Goal: Use online tool/utility: Utilize a website feature to perform a specific function

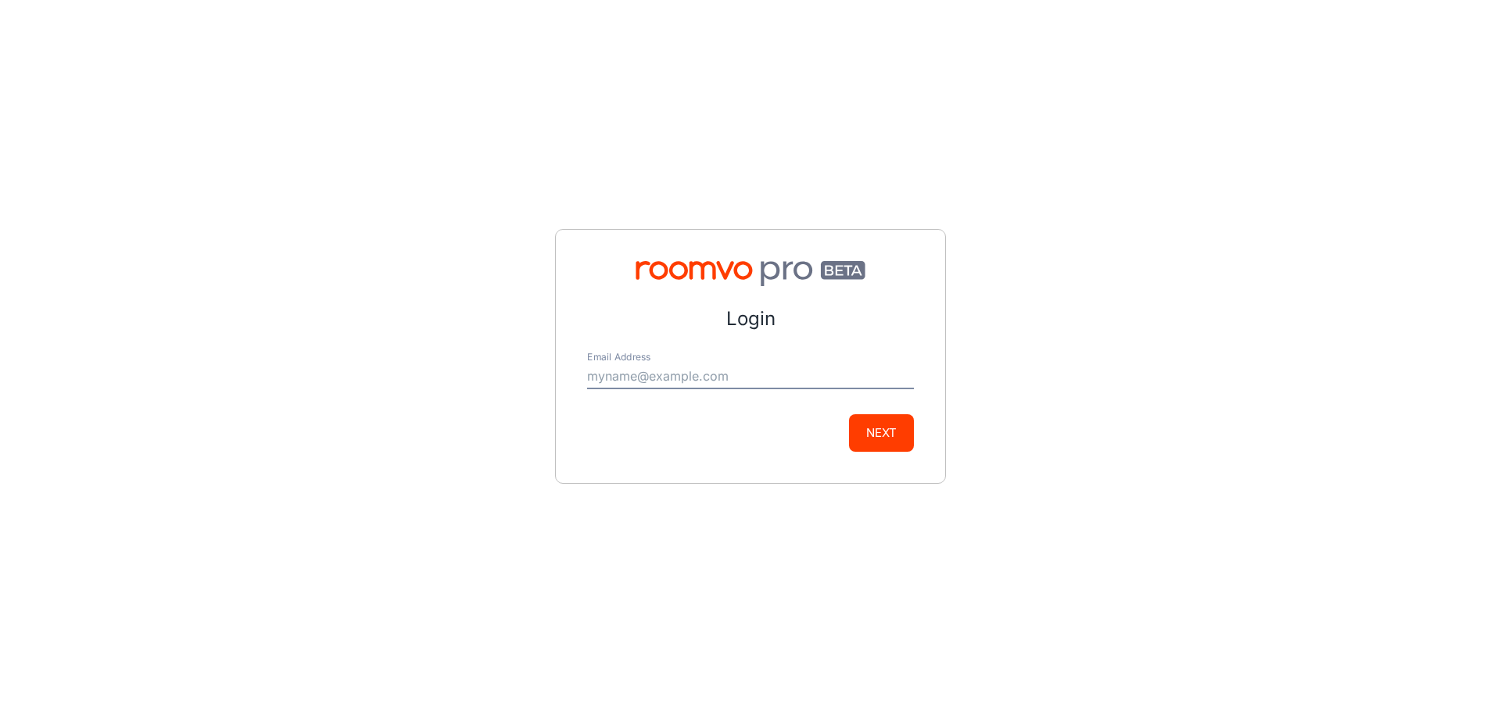
click at [697, 367] on input "Email Address" at bounding box center [750, 376] width 327 height 25
type input "[PERSON_NAME][EMAIL_ADDRESS][DOMAIN_NAME]"
click at [873, 431] on button "Next" at bounding box center [881, 433] width 65 height 38
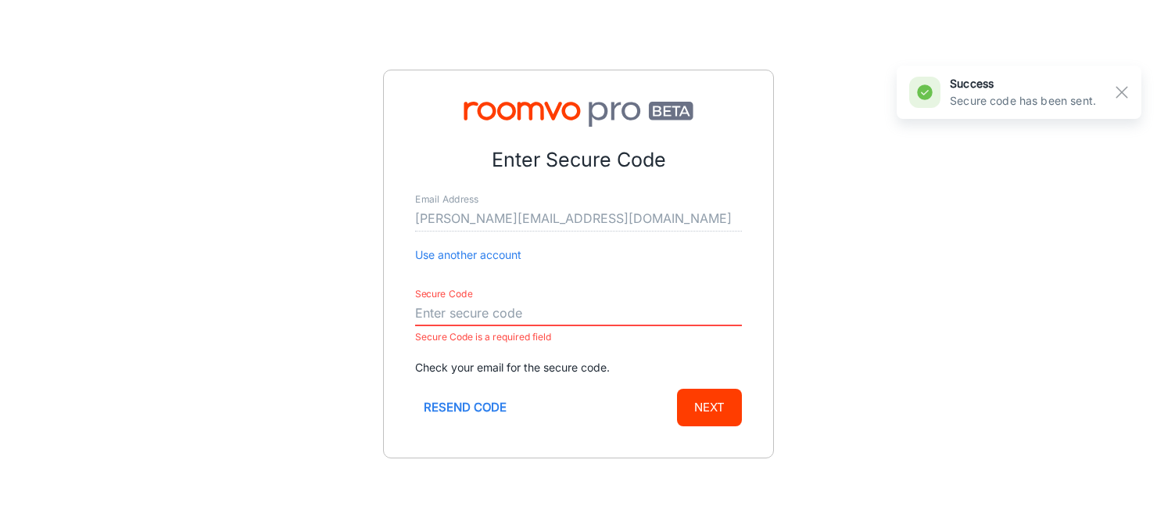
click at [529, 313] on input "Secure Code" at bounding box center [578, 313] width 327 height 25
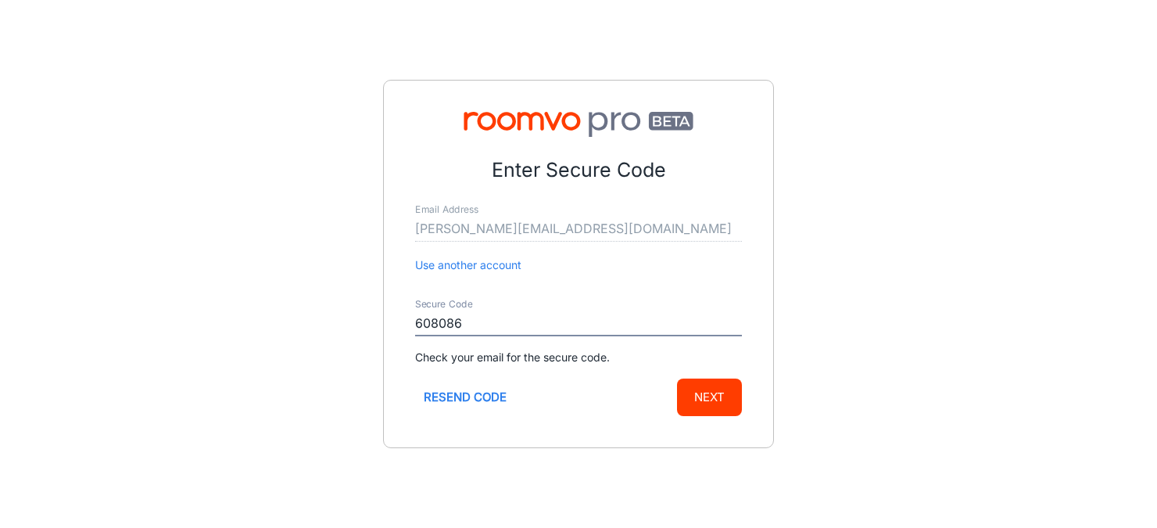
type input "608086"
click at [677, 378] on button "Next" at bounding box center [709, 397] width 65 height 38
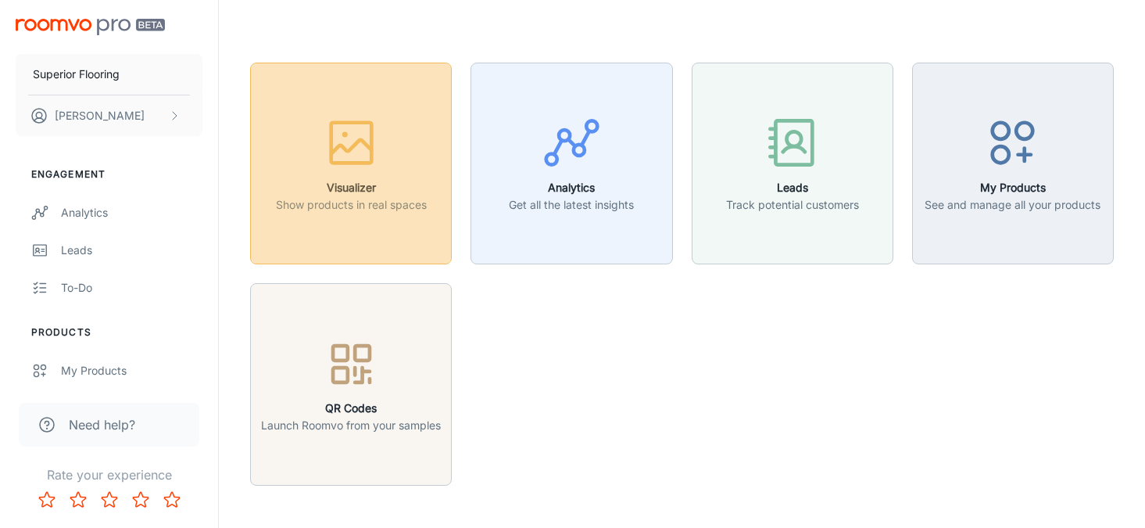
click at [352, 114] on icon "button" at bounding box center [351, 142] width 59 height 59
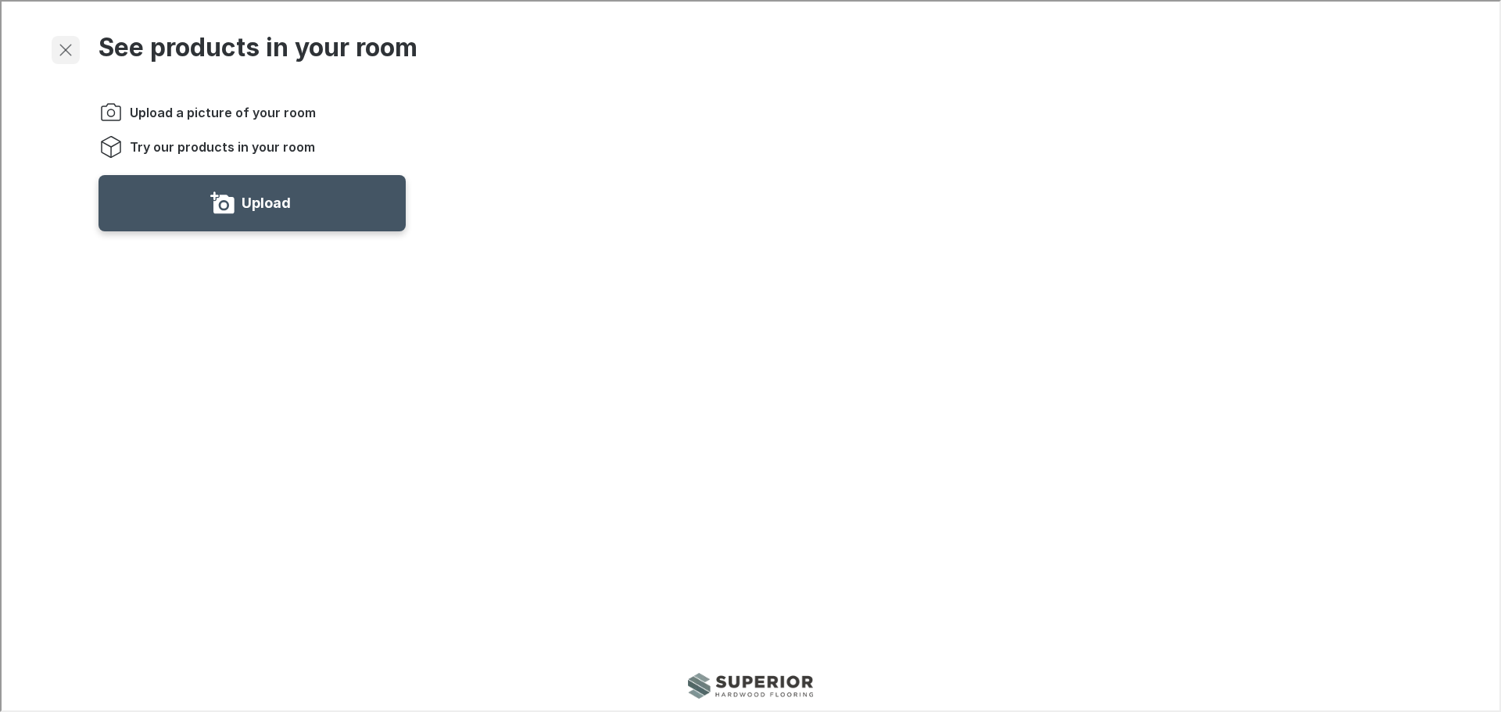
click at [65, 45] on icon "Exit visualizer" at bounding box center [64, 48] width 19 height 19
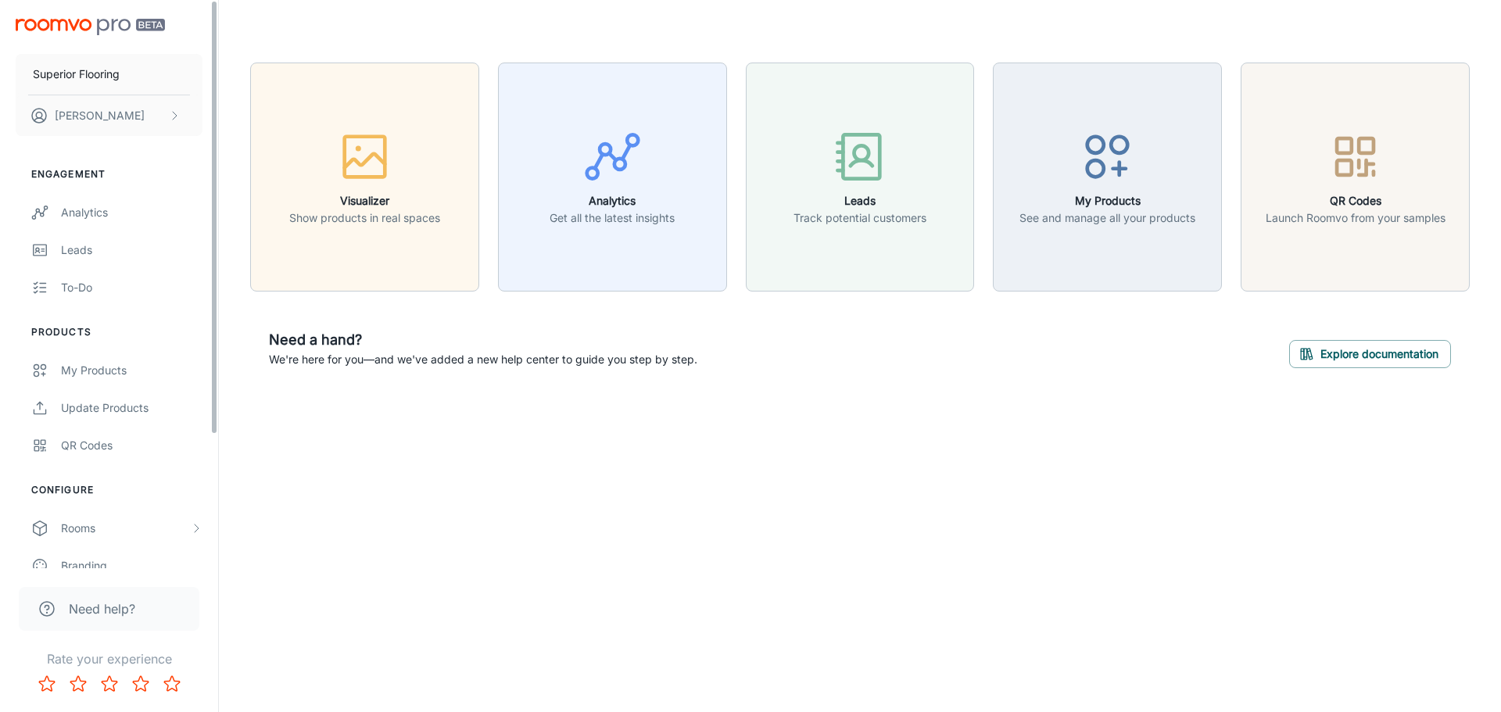
scroll to position [174, 0]
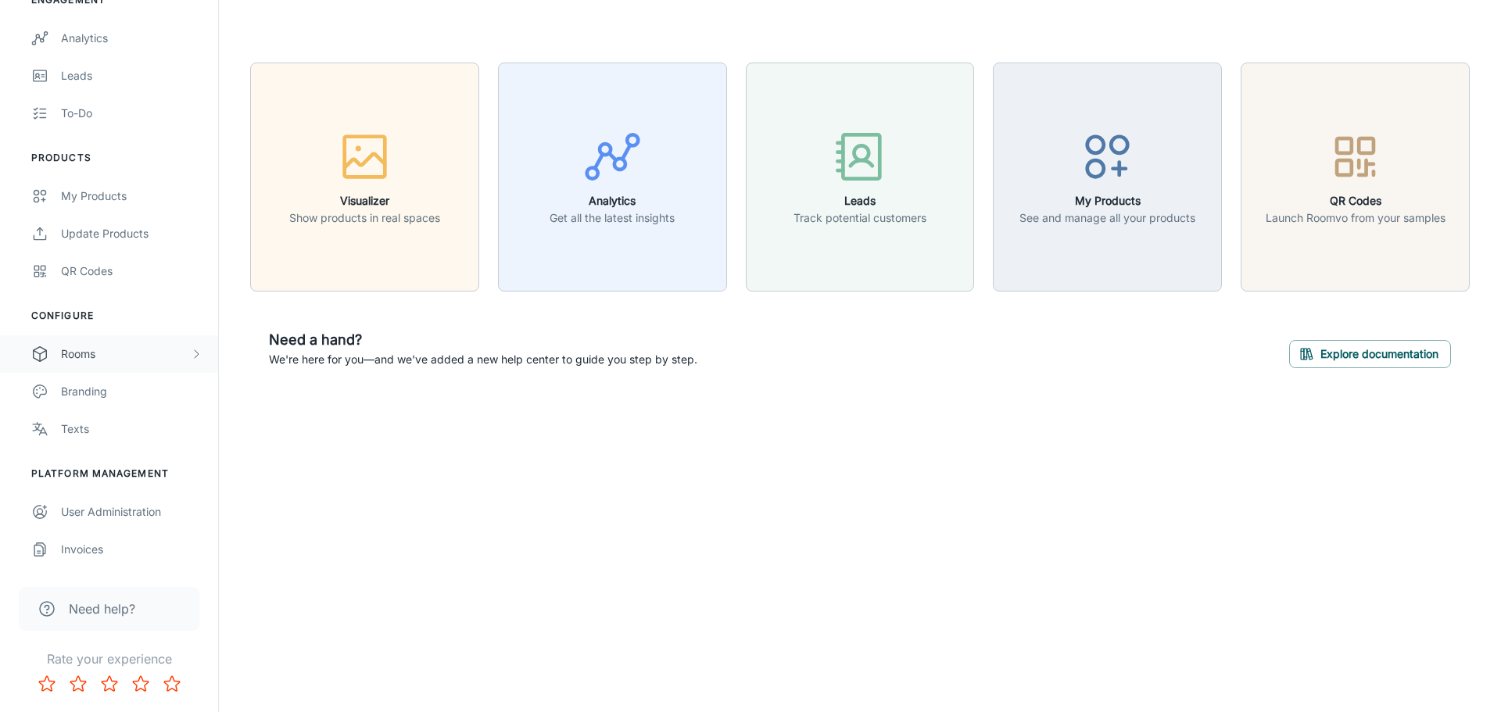
click at [127, 356] on div "Rooms" at bounding box center [125, 353] width 129 height 17
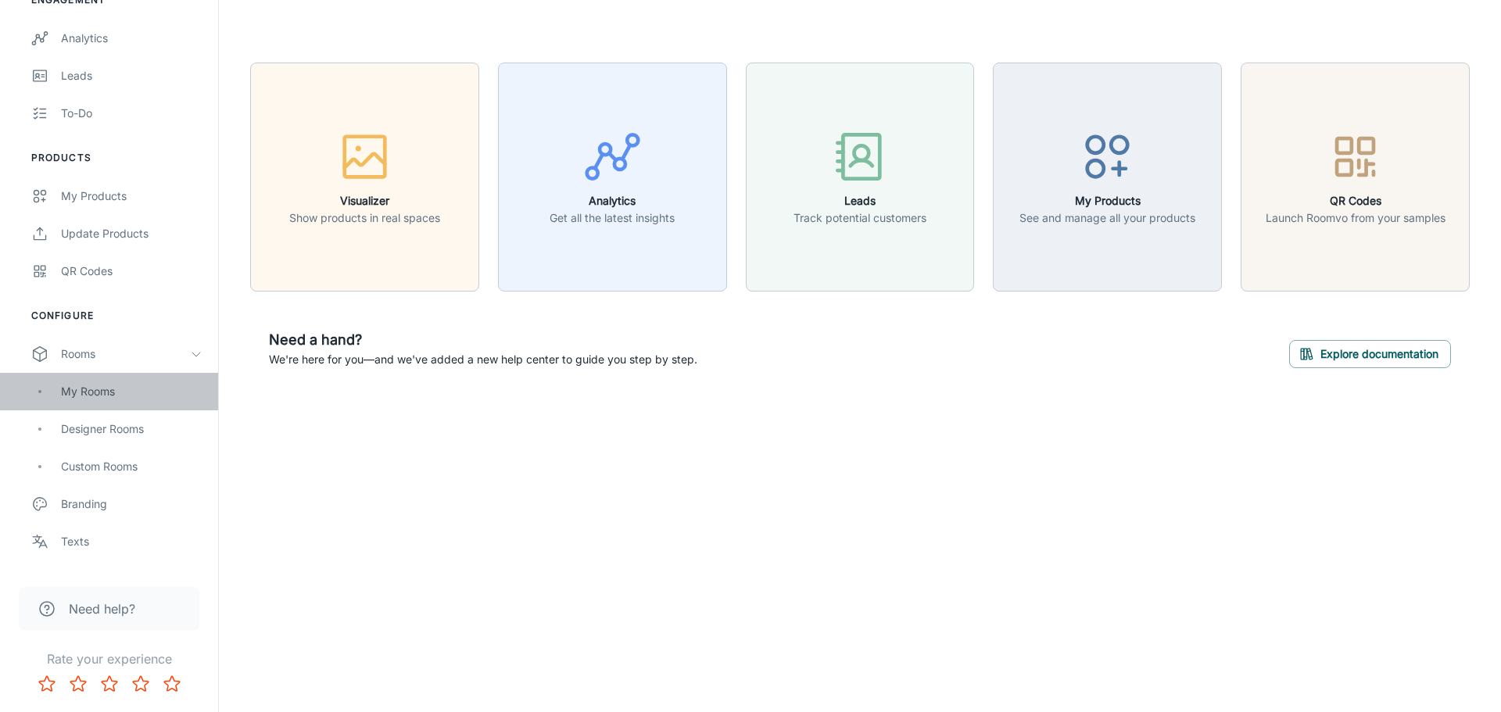
click at [98, 392] on div "My Rooms" at bounding box center [131, 391] width 141 height 17
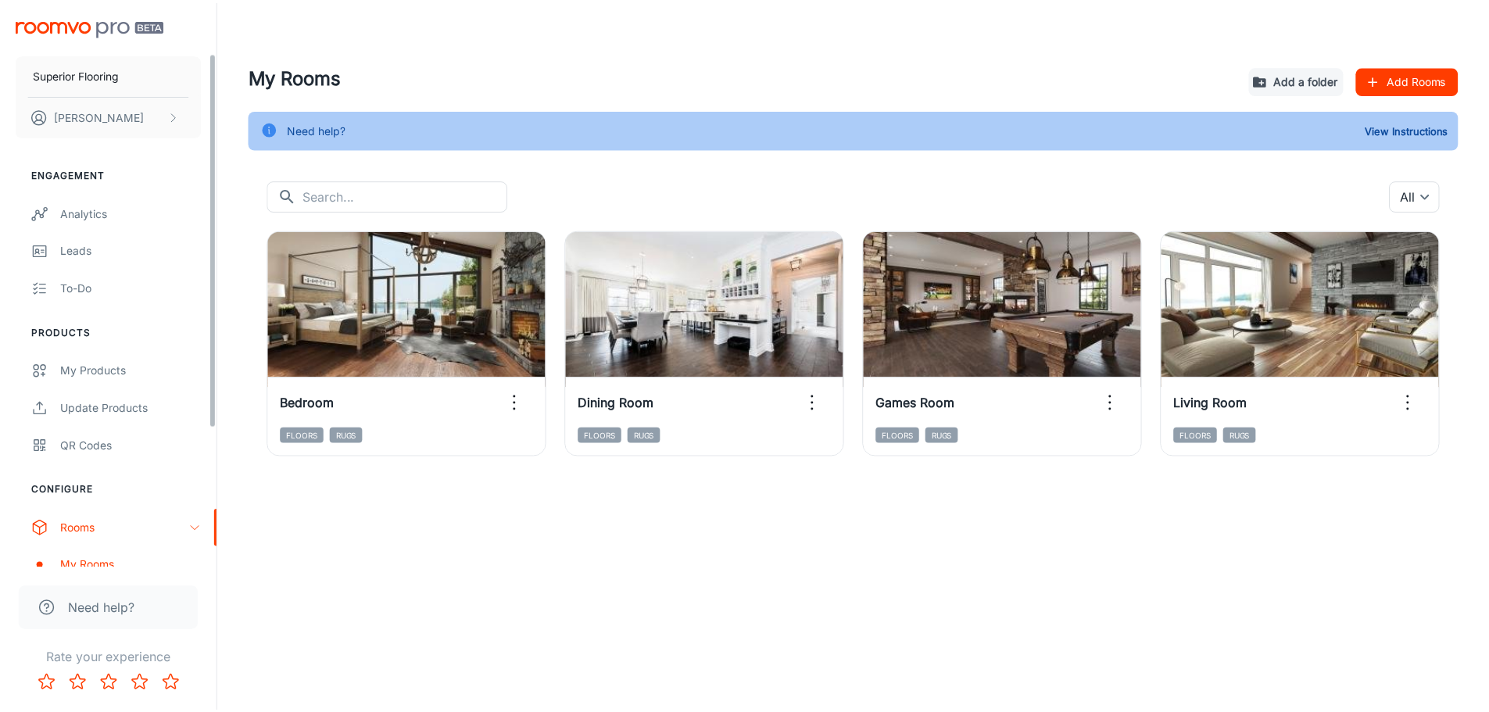
scroll to position [287, 0]
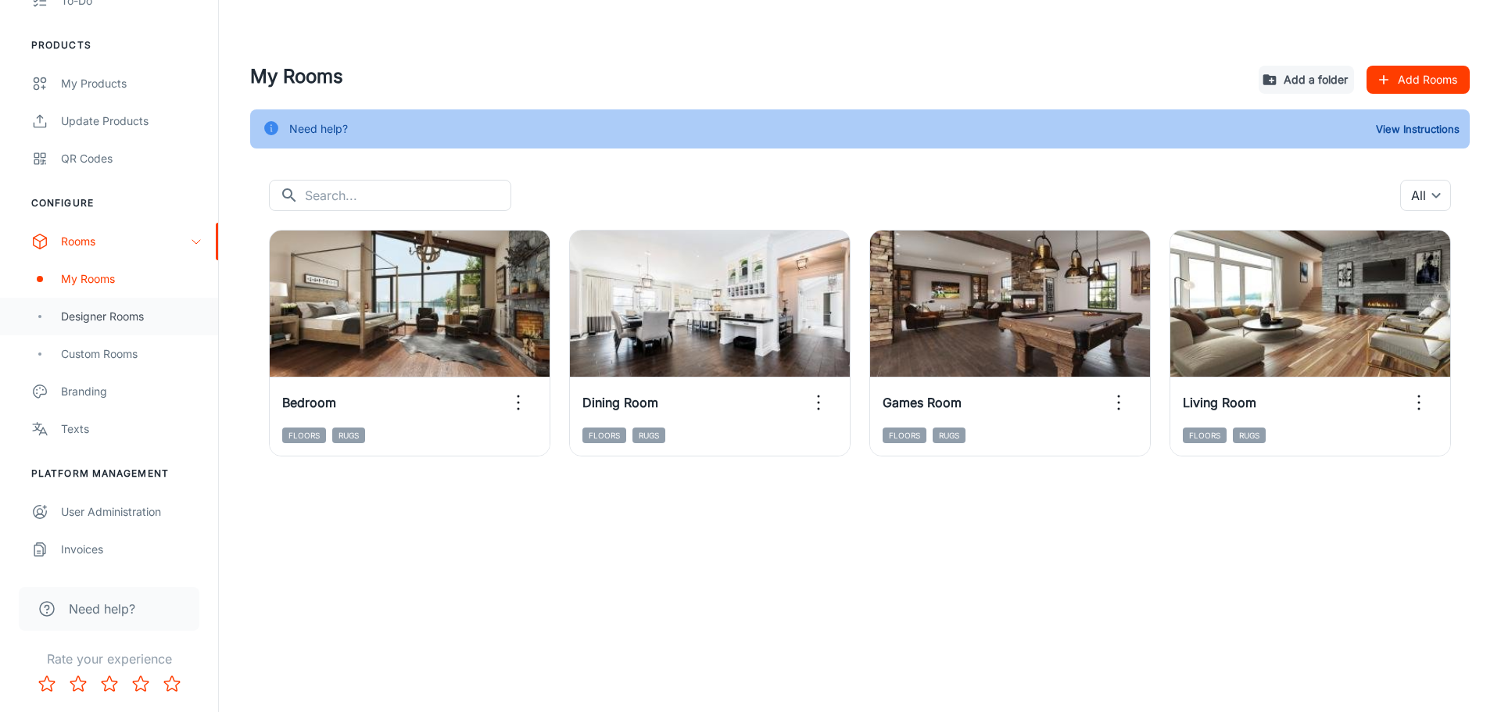
click at [81, 324] on div "Designer Rooms" at bounding box center [131, 316] width 141 height 17
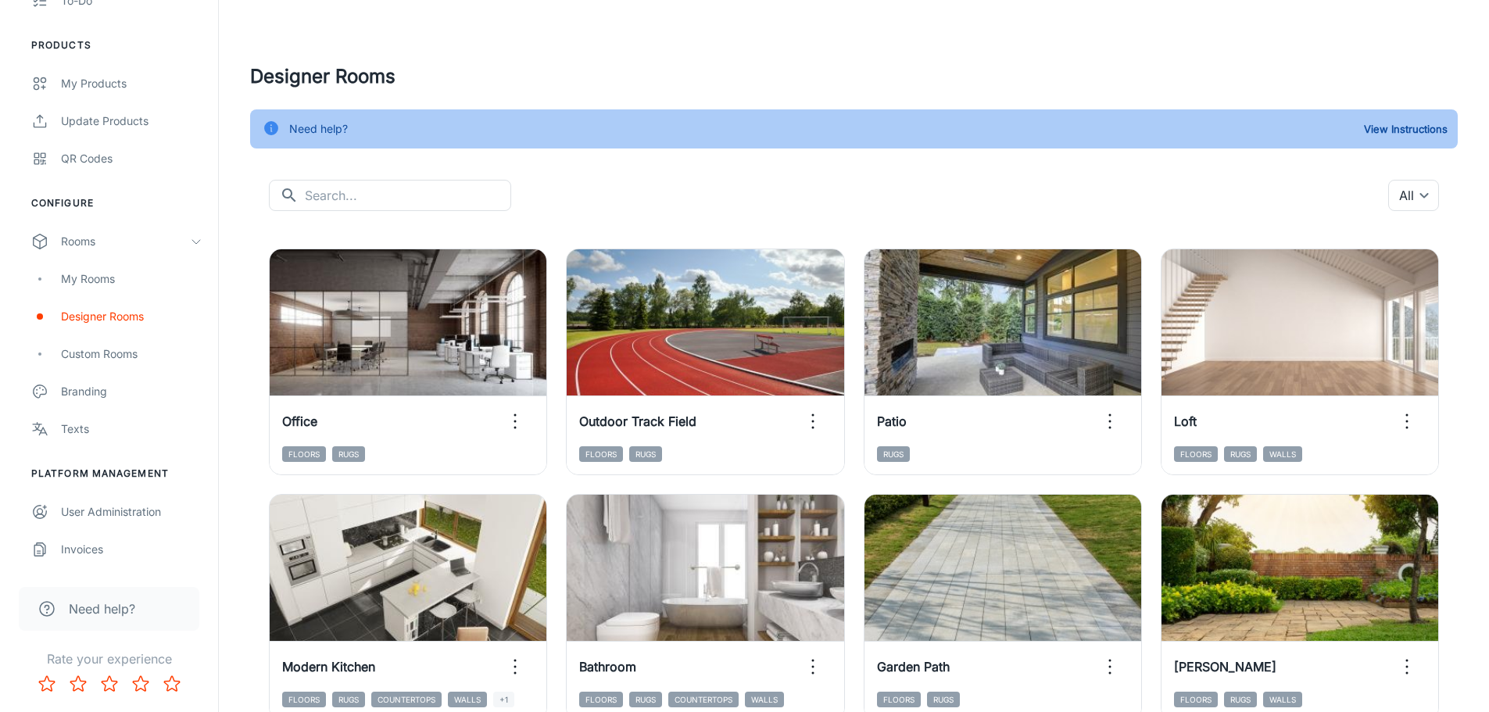
click at [369, 191] on input "text" at bounding box center [408, 195] width 206 height 31
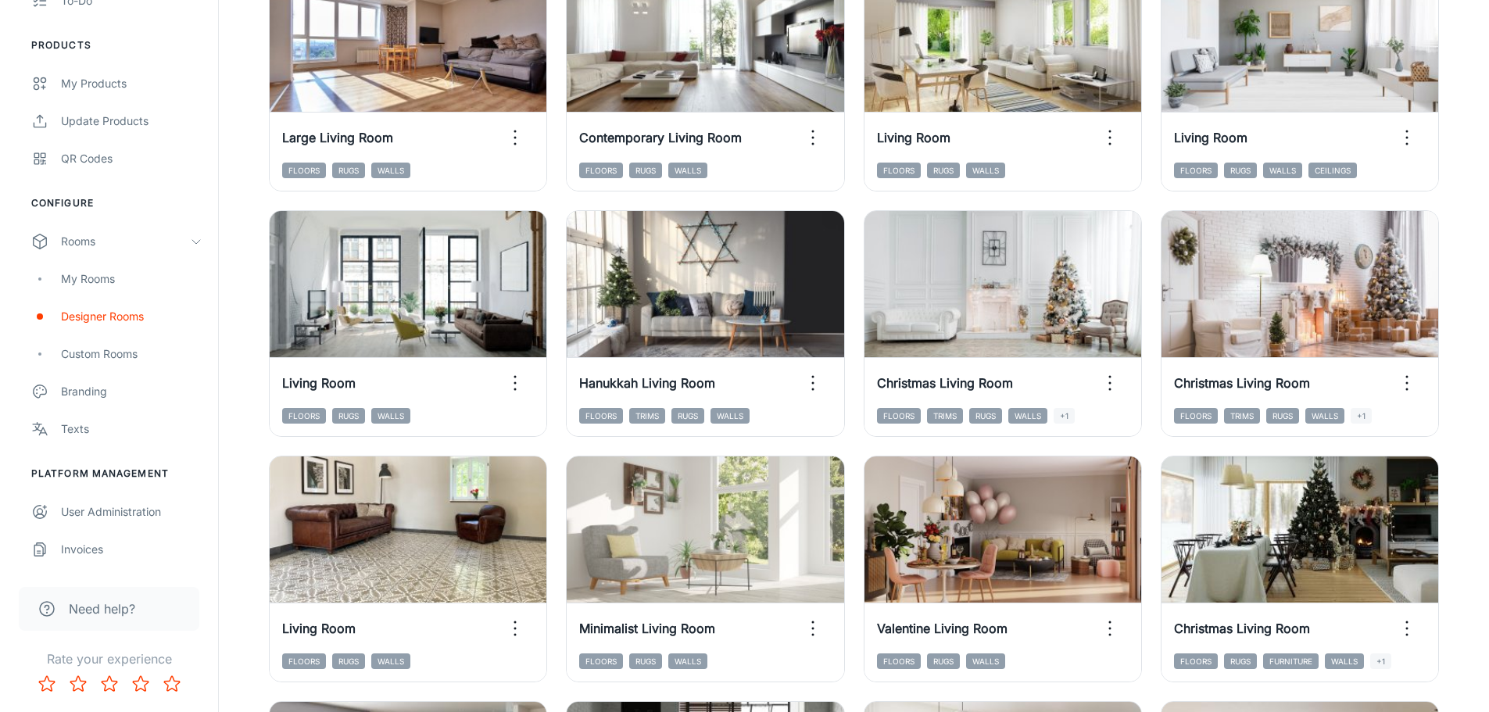
scroll to position [625, 0]
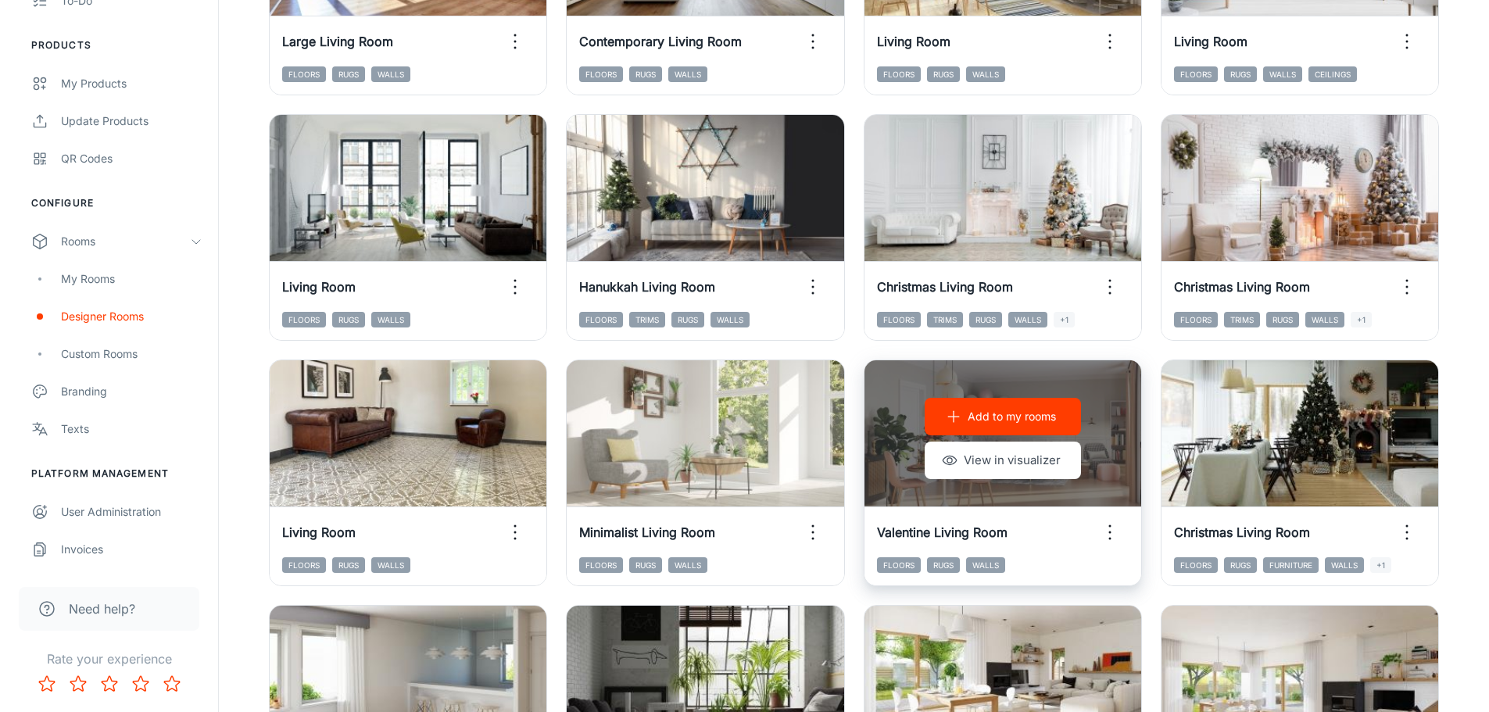
drag, startPoint x: 1009, startPoint y: 440, endPoint x: 891, endPoint y: 402, distance: 123.8
click at [891, 402] on div "Add to my rooms View in visualizer" at bounding box center [1002, 438] width 277 height 156
click at [1010, 455] on button "View in visualizer" at bounding box center [1003, 461] width 156 height 38
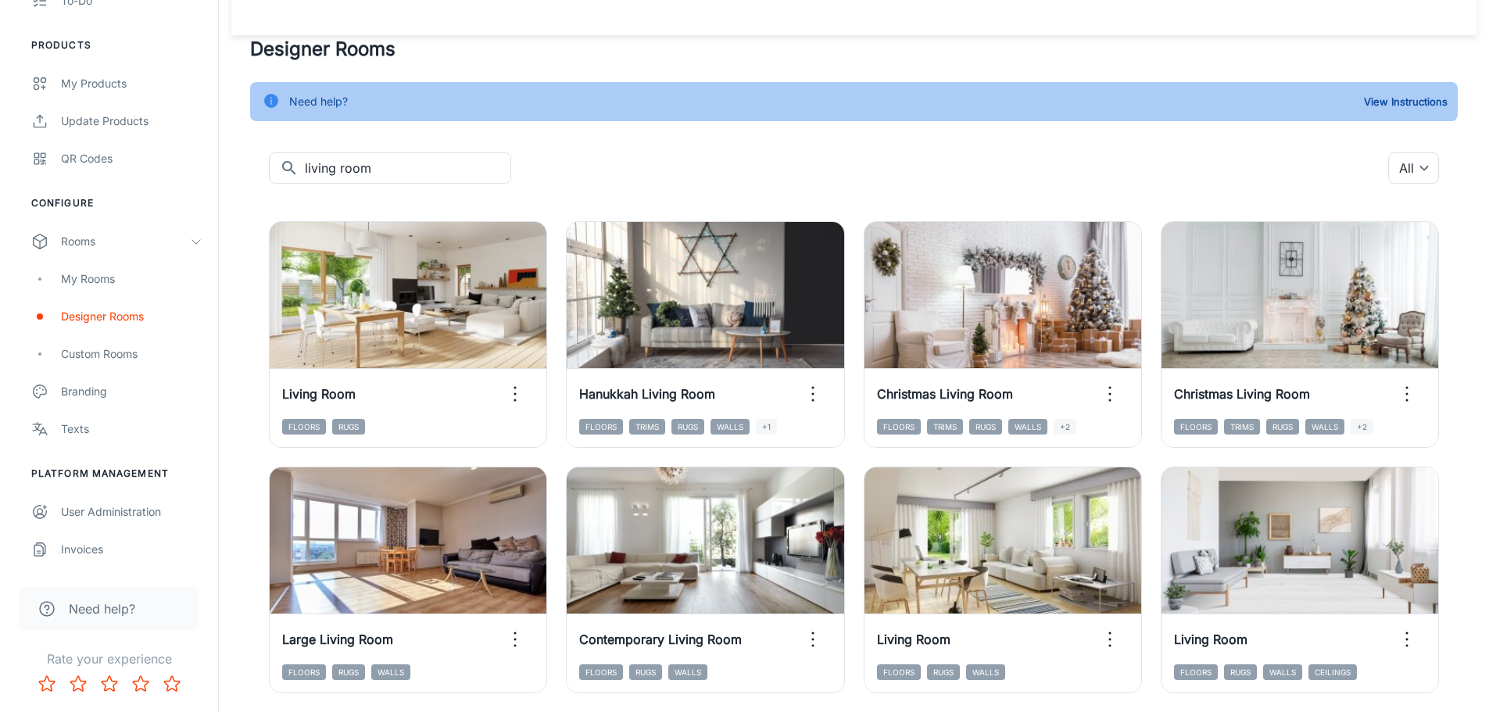
scroll to position [0, 0]
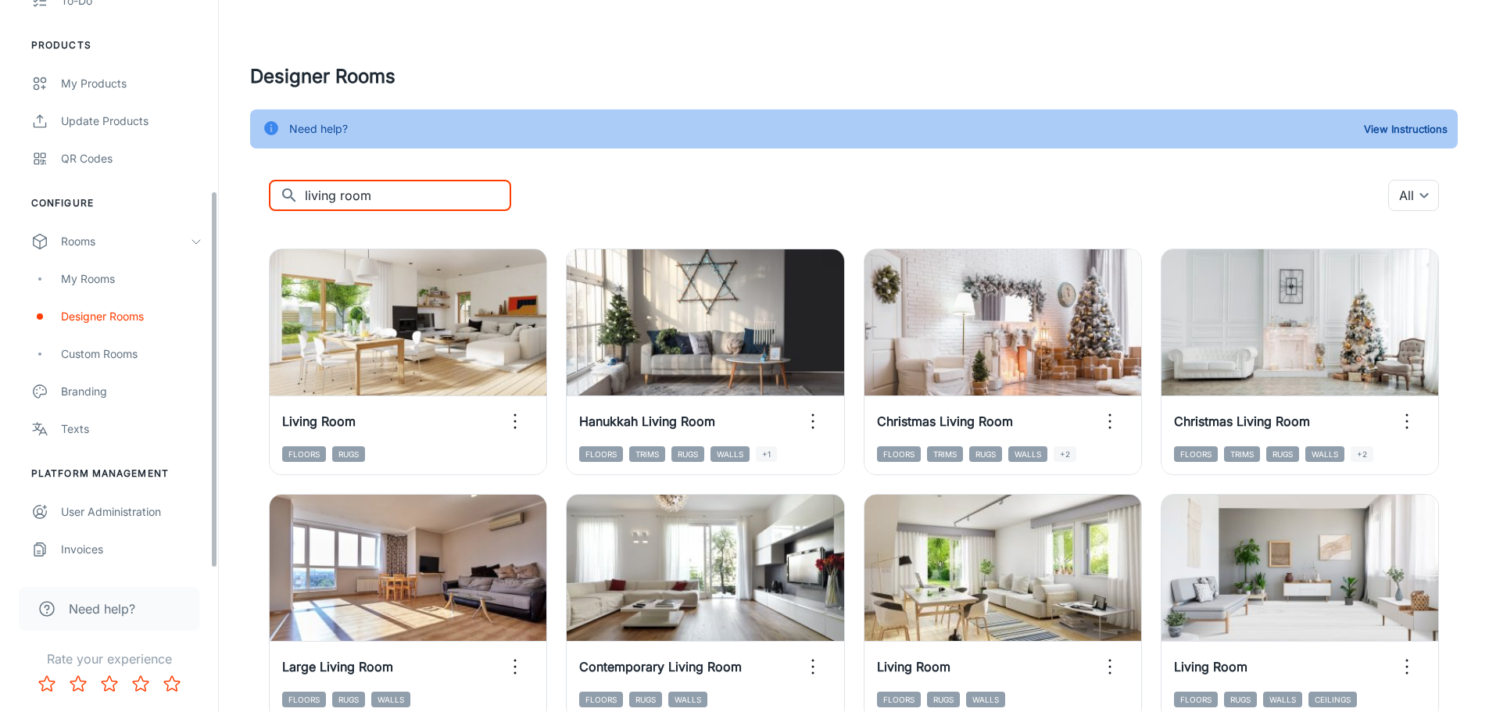
drag, startPoint x: 385, startPoint y: 197, endPoint x: -371, endPoint y: 92, distance: 763.0
click at [0, 92] on html "Superior Flooring Shauni Engagement Analytics Leads To-do Products My Products …" at bounding box center [744, 356] width 1489 height 712
type input "bed room"
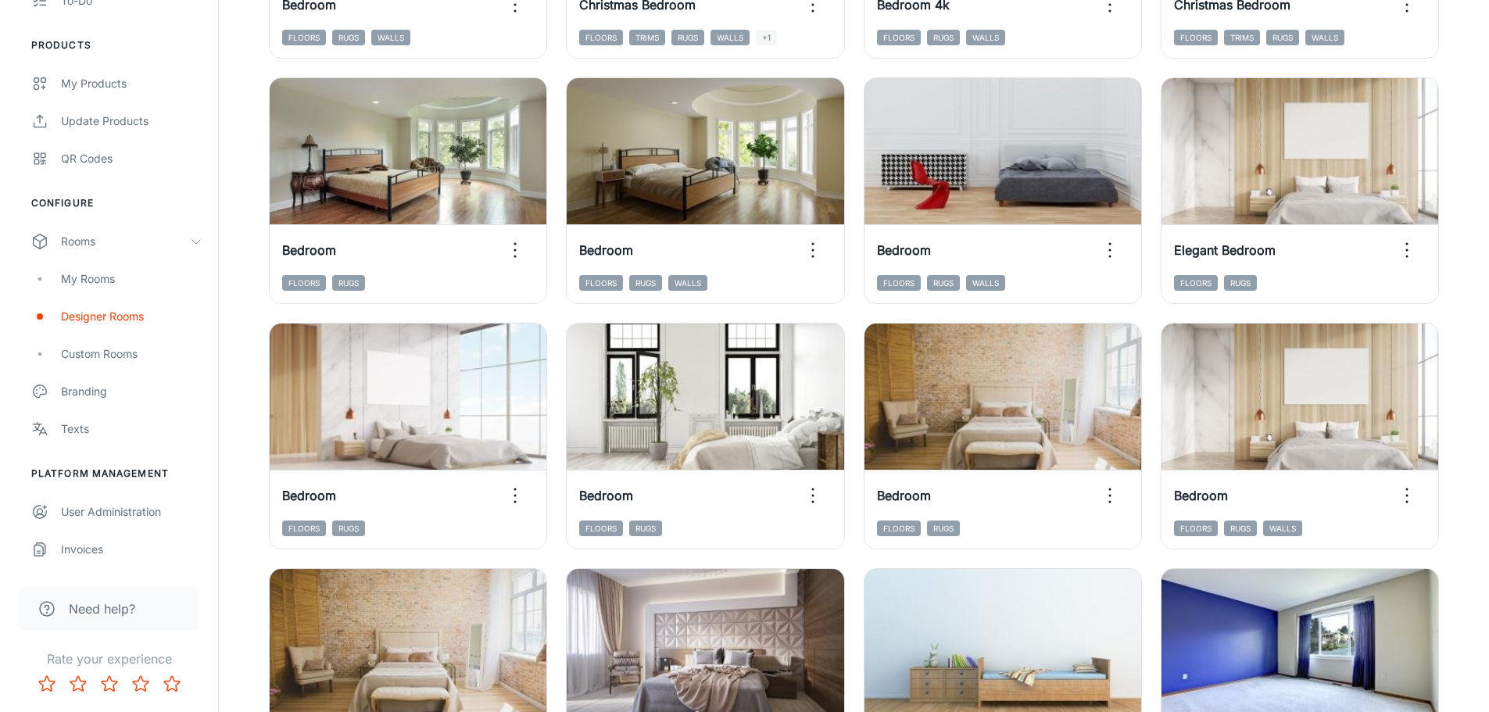
scroll to position [391, 0]
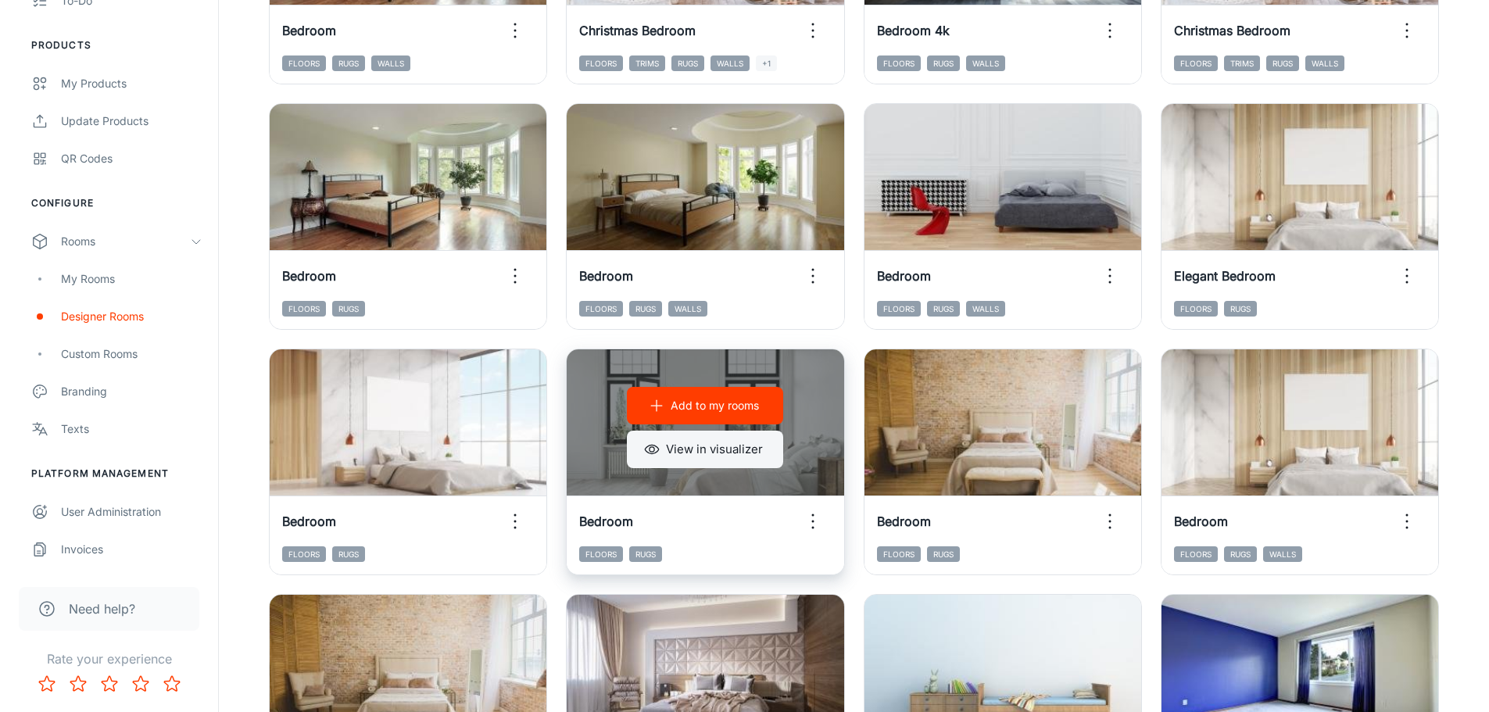
click at [751, 438] on button "View in visualizer" at bounding box center [705, 450] width 156 height 38
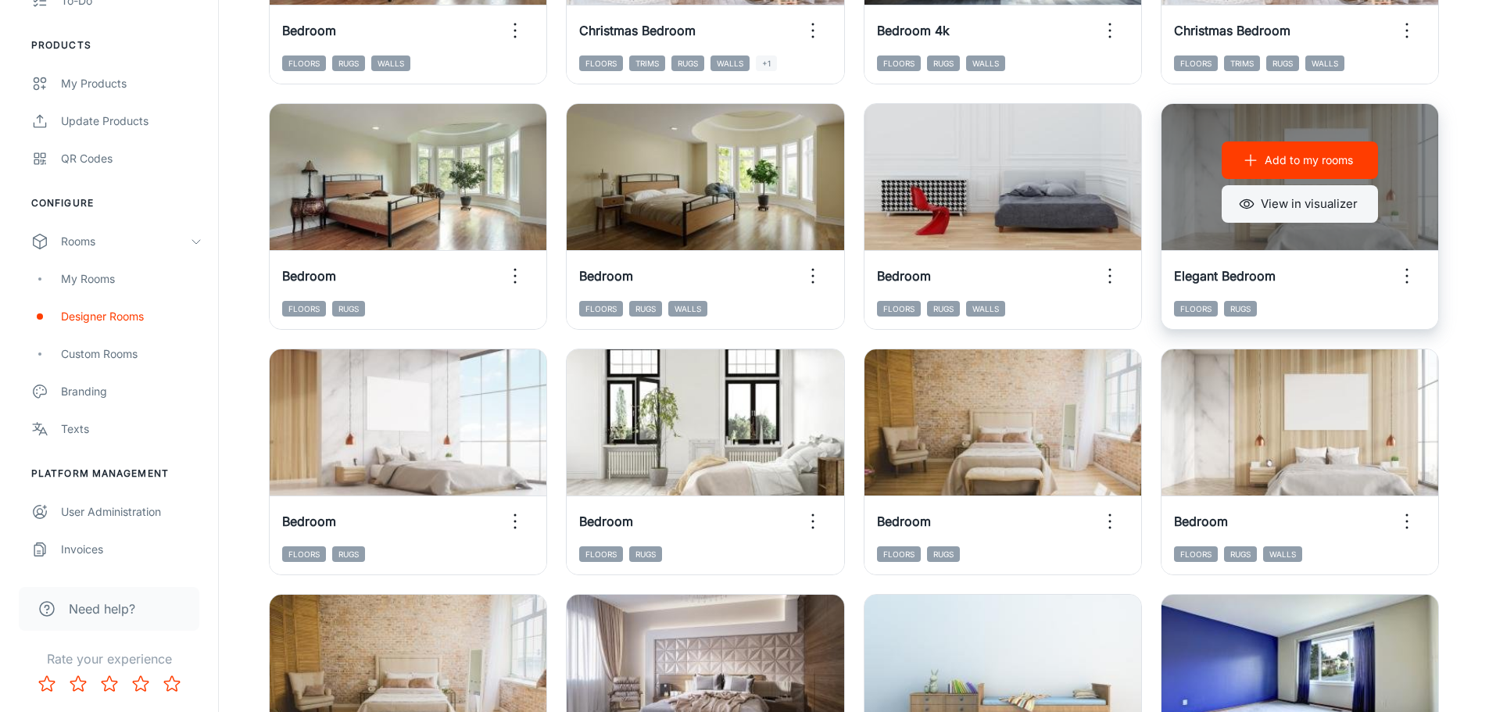
click at [1322, 200] on button "View in visualizer" at bounding box center [1300, 204] width 156 height 38
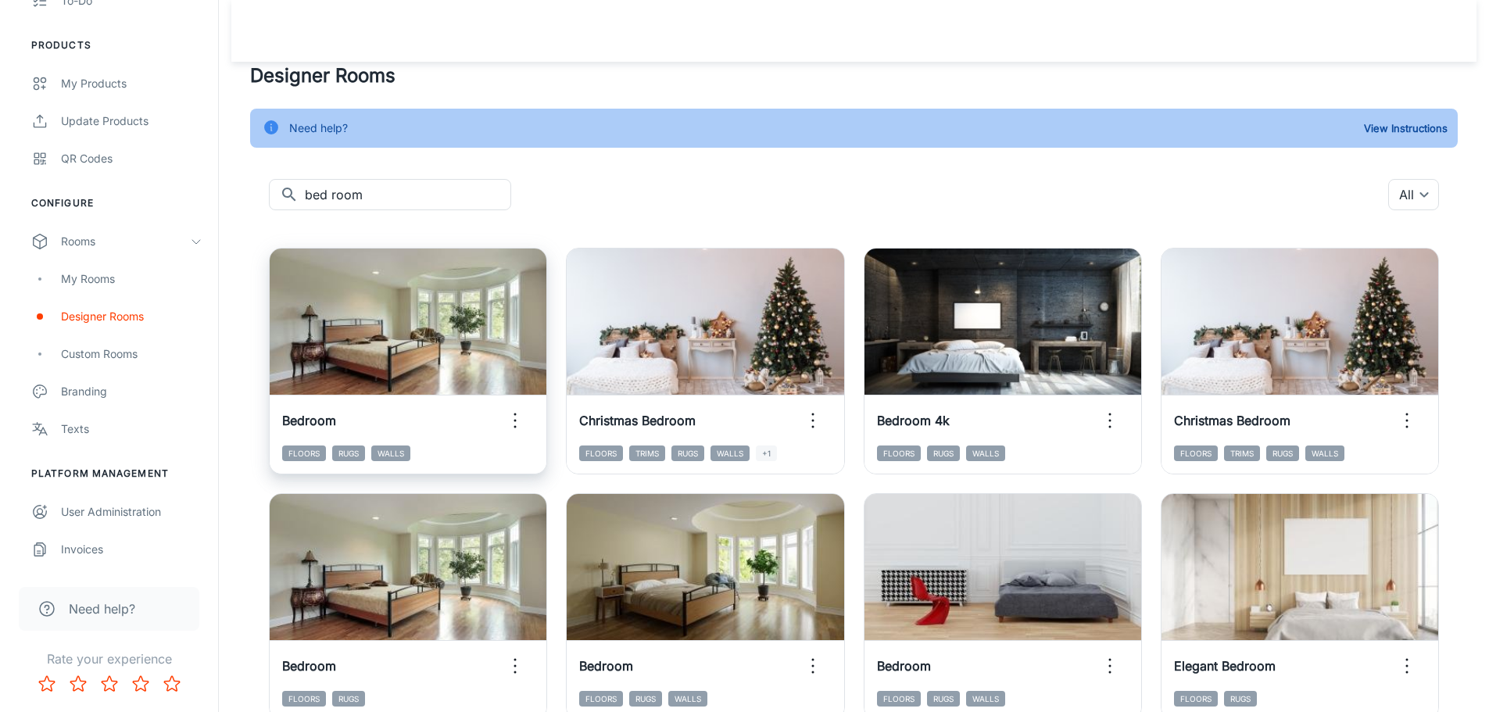
scroll to position [0, 0]
drag, startPoint x: 369, startPoint y: 191, endPoint x: 10, endPoint y: 112, distance: 367.5
click at [120, 148] on div "Superior Flooring Shauni Engagement Analytics Leads To-do Products My Products …" at bounding box center [744, 671] width 1489 height 1343
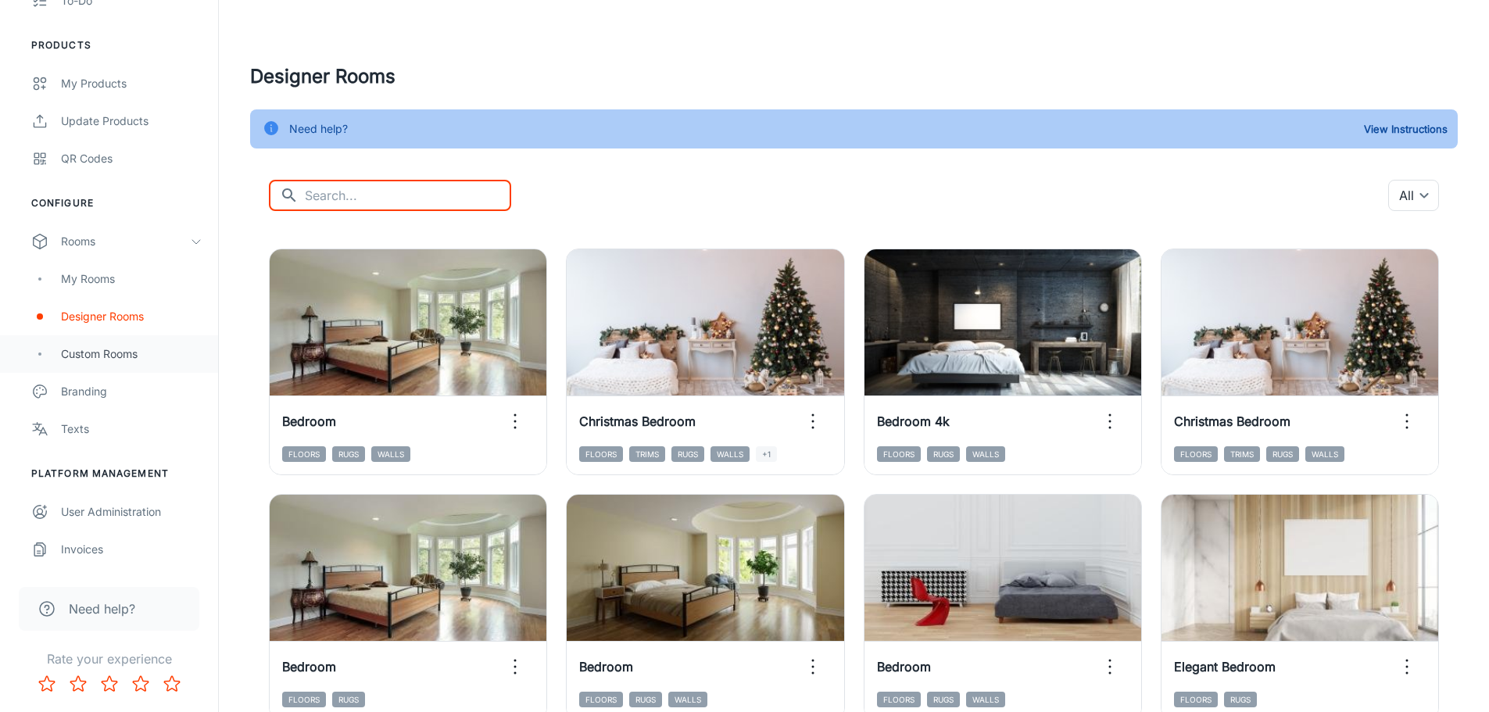
click at [93, 338] on div "Custom Rooms" at bounding box center [109, 354] width 218 height 38
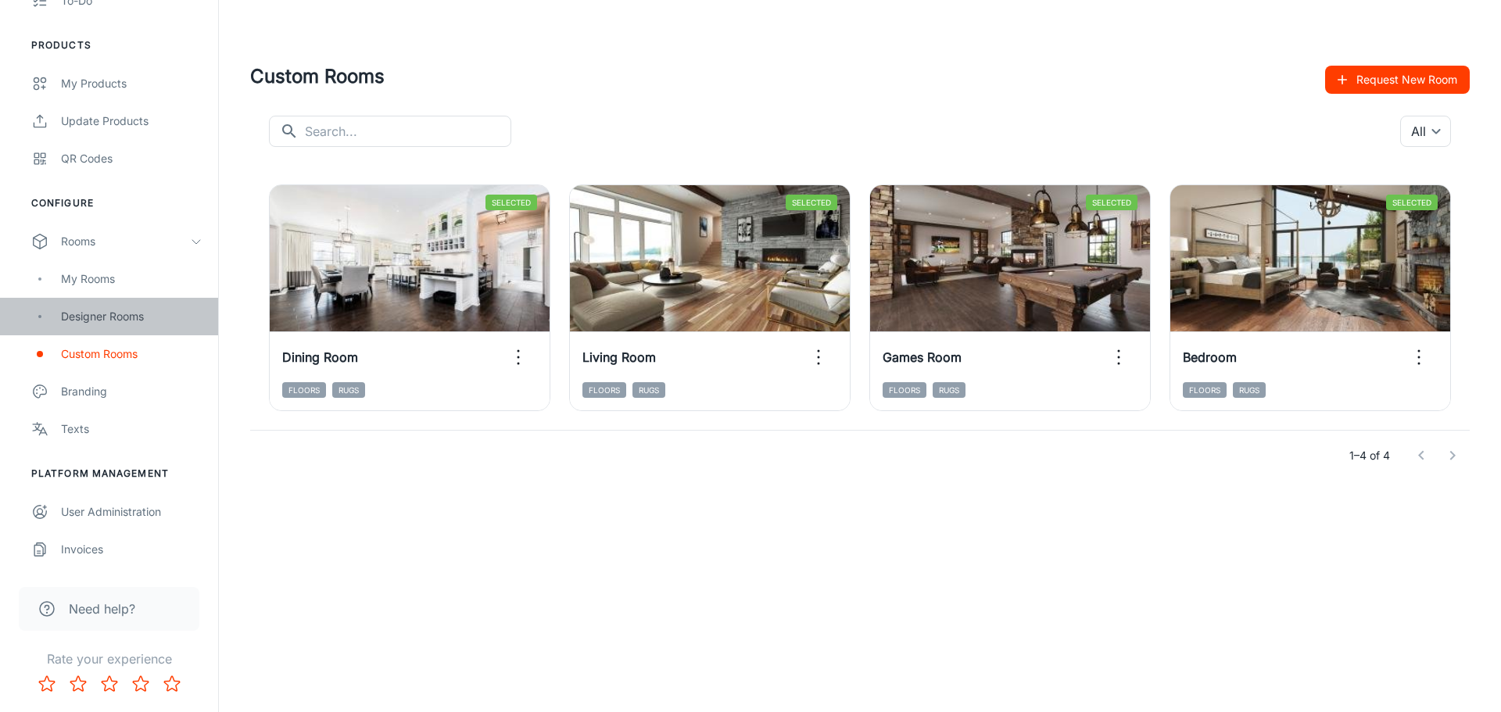
click at [106, 313] on div "Designer Rooms" at bounding box center [131, 316] width 141 height 17
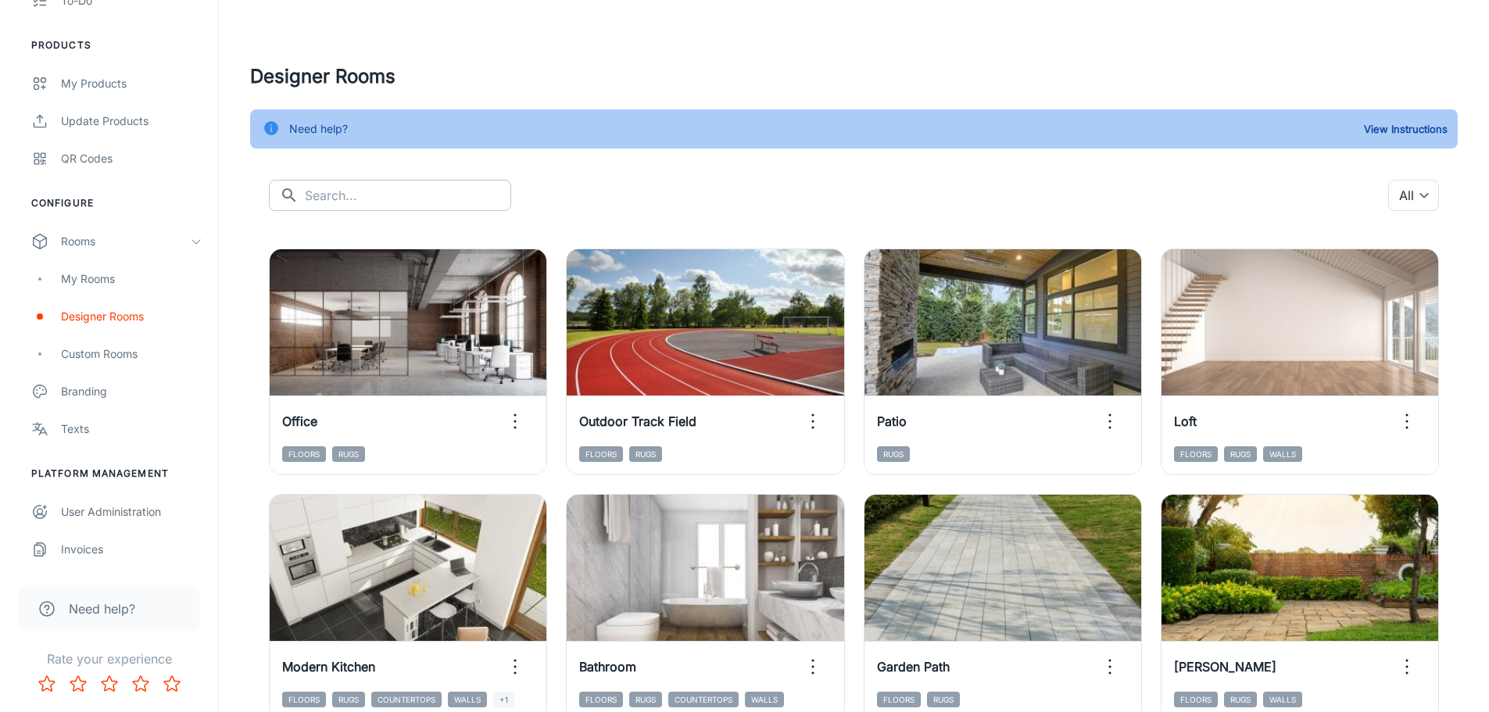
click at [333, 191] on input "text" at bounding box center [408, 195] width 206 height 31
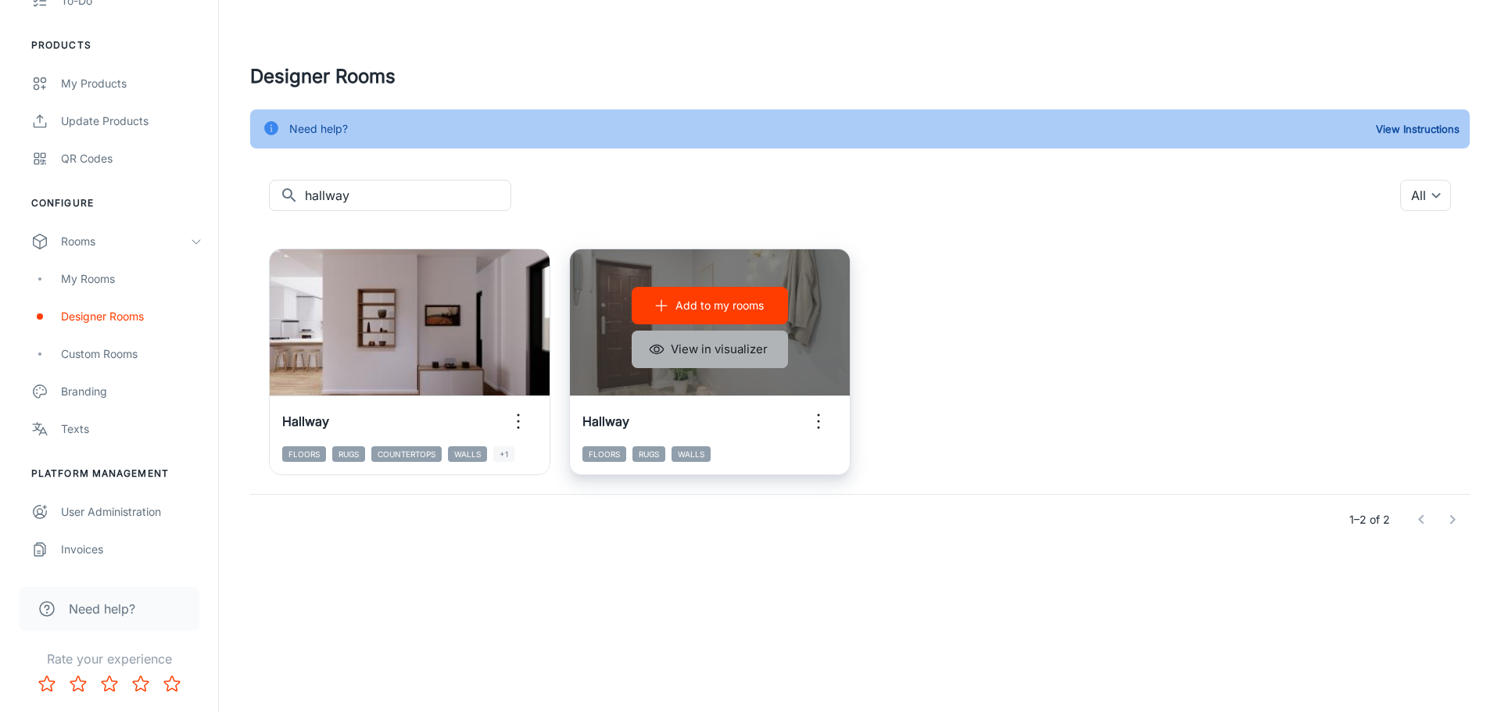
click at [681, 339] on button "View in visualizer" at bounding box center [709, 350] width 156 height 38
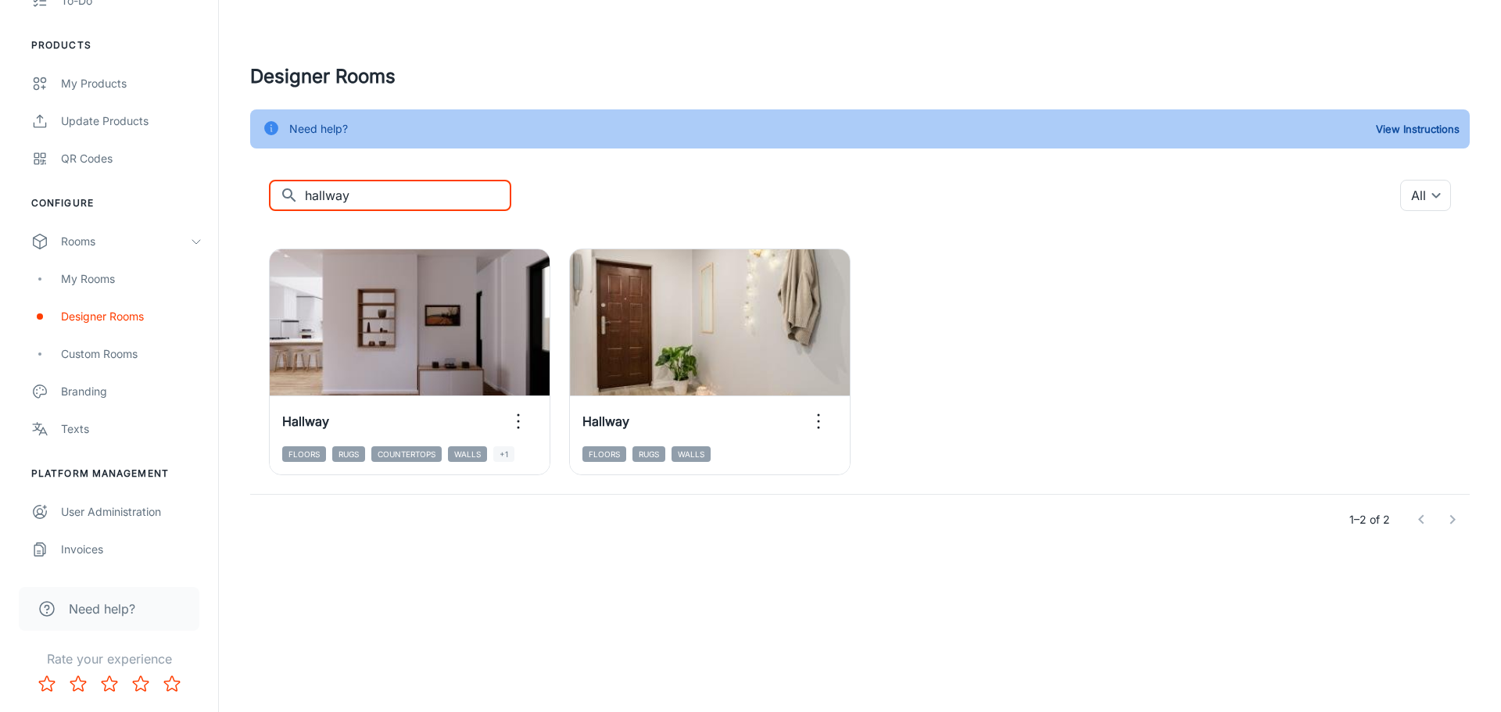
drag, startPoint x: 352, startPoint y: 198, endPoint x: 74, endPoint y: 192, distance: 277.5
click at [74, 192] on div "Superior Flooring Shauni Engagement Analytics Leads To-do Products My Products …" at bounding box center [750, 303] width 1501 height 607
type input "living room"
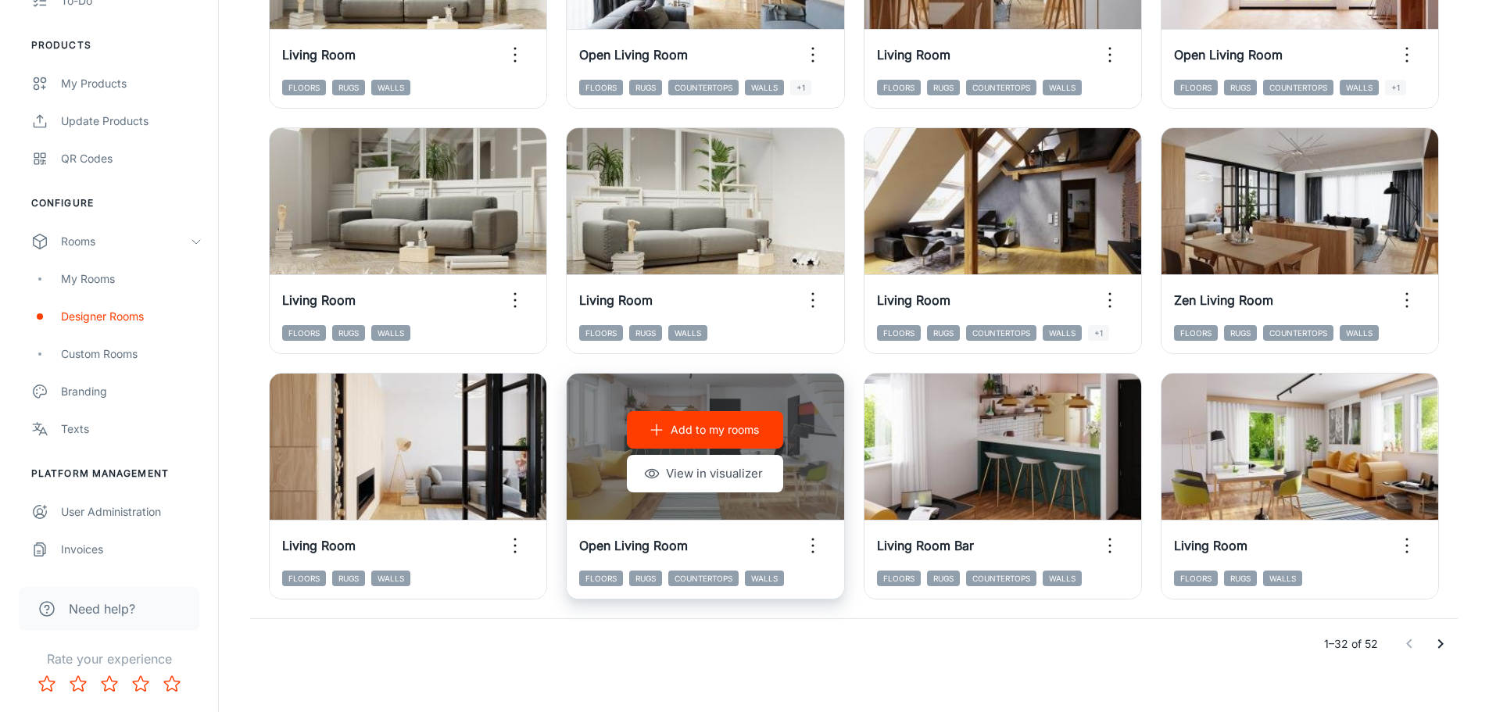
scroll to position [1613, 0]
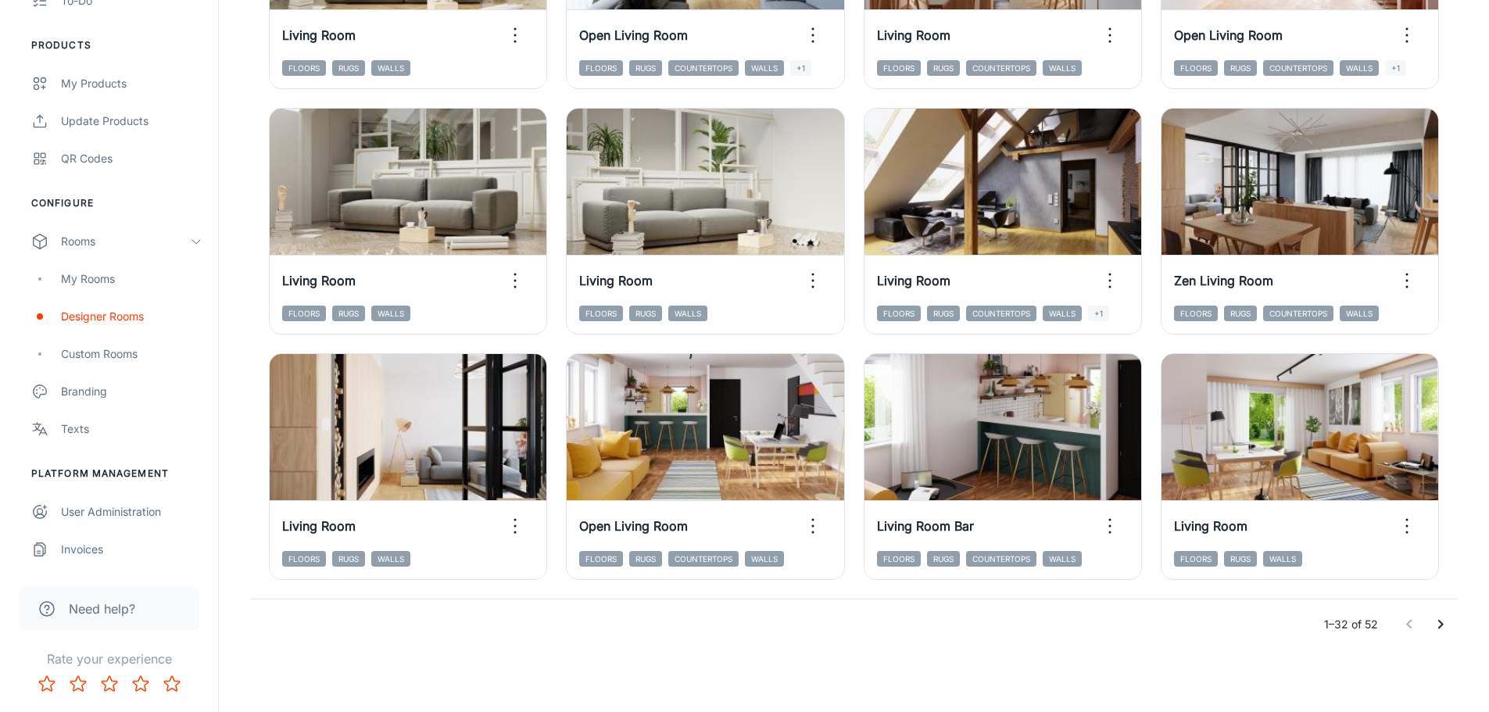
click at [1443, 623] on icon "Go to next page" at bounding box center [1440, 624] width 19 height 19
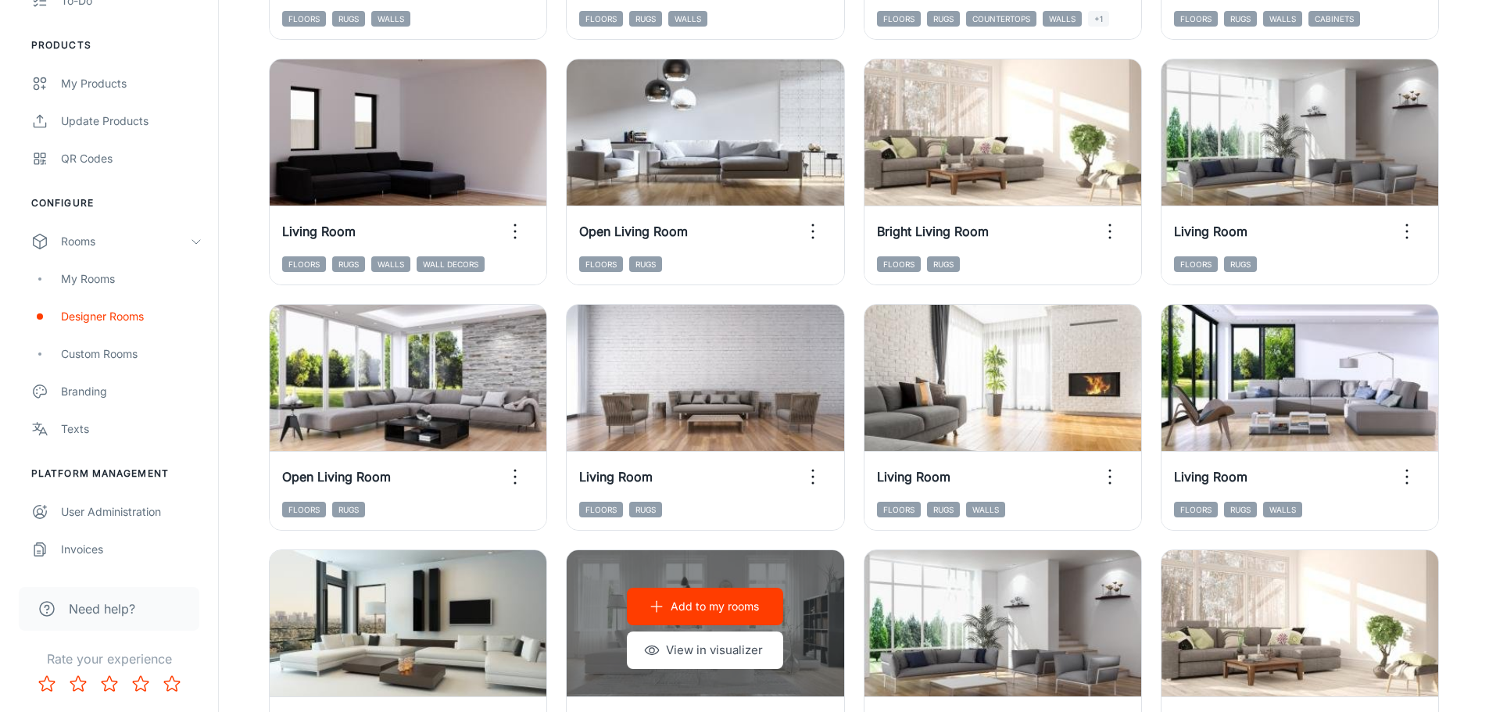
scroll to position [408, 0]
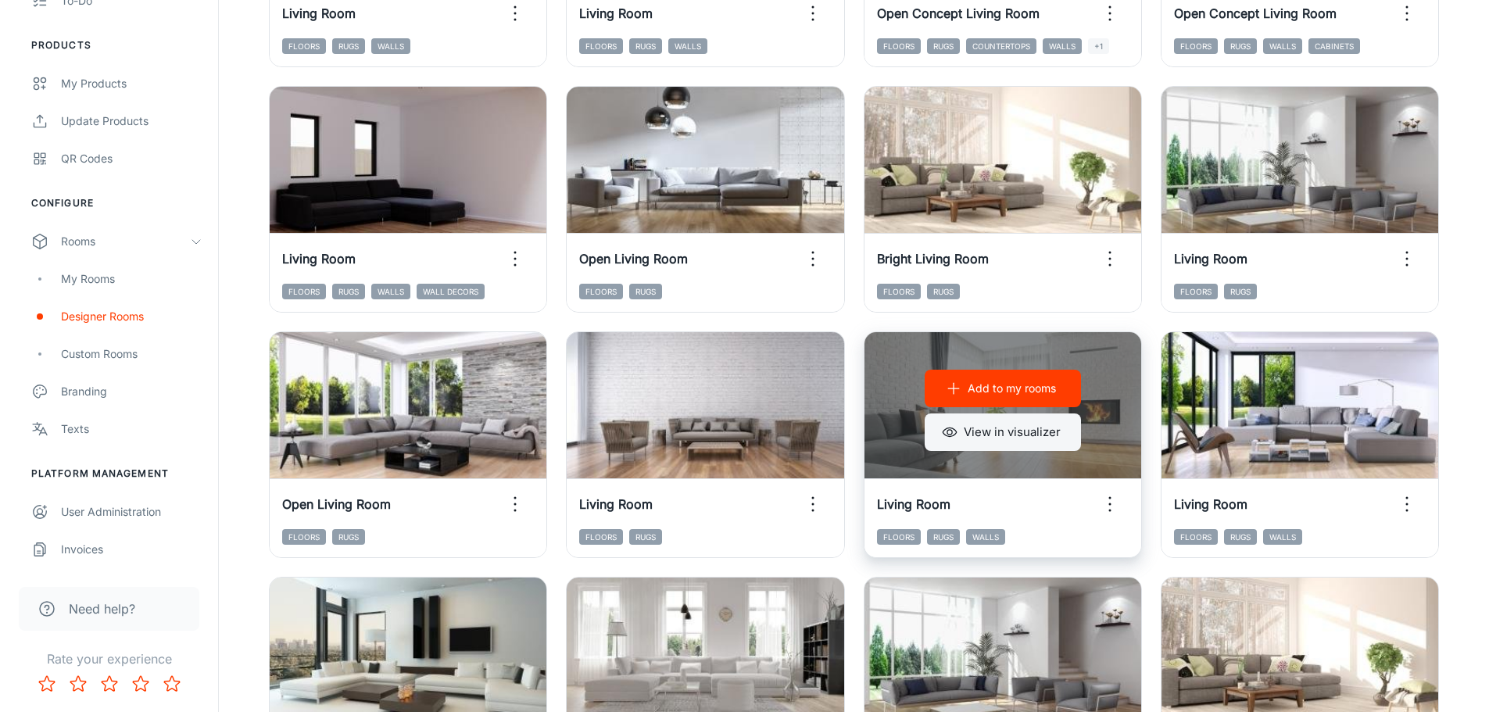
click at [1015, 442] on button "View in visualizer" at bounding box center [1003, 432] width 156 height 38
